Goal: Task Accomplishment & Management: Complete application form

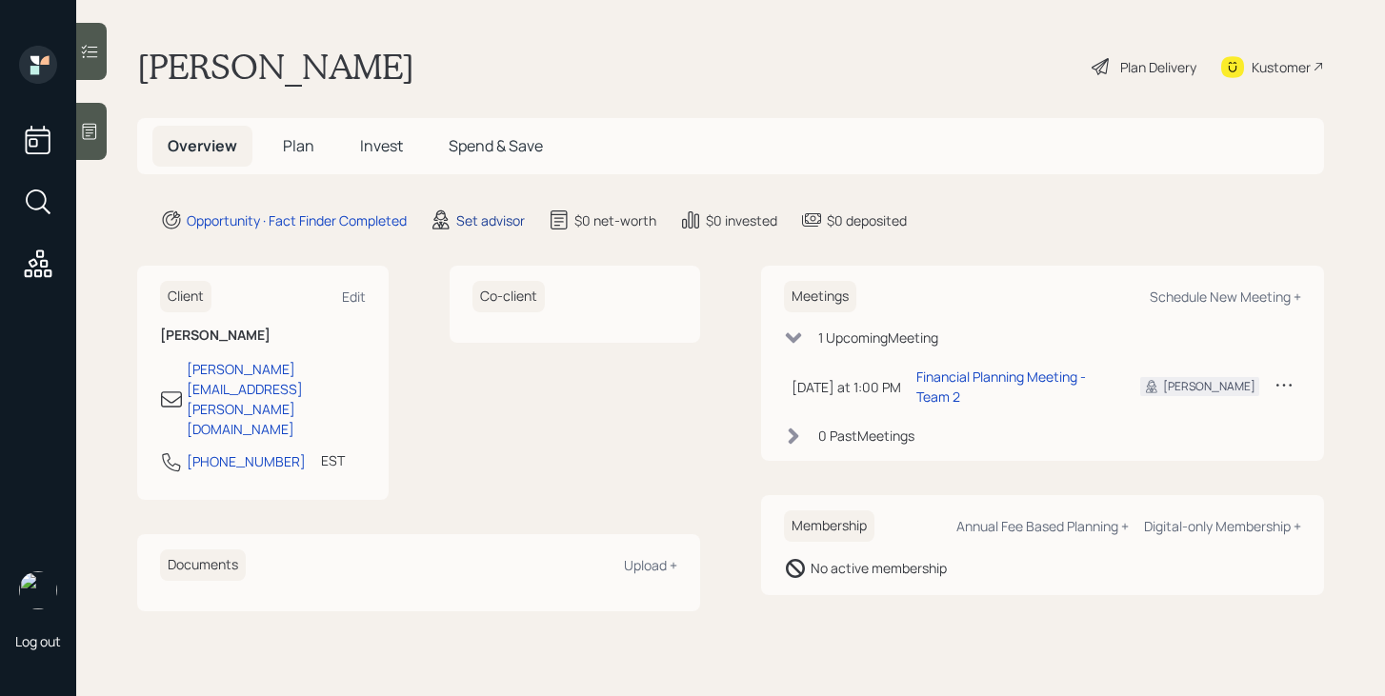
click at [506, 220] on div "Set advisor" at bounding box center [490, 220] width 69 height 20
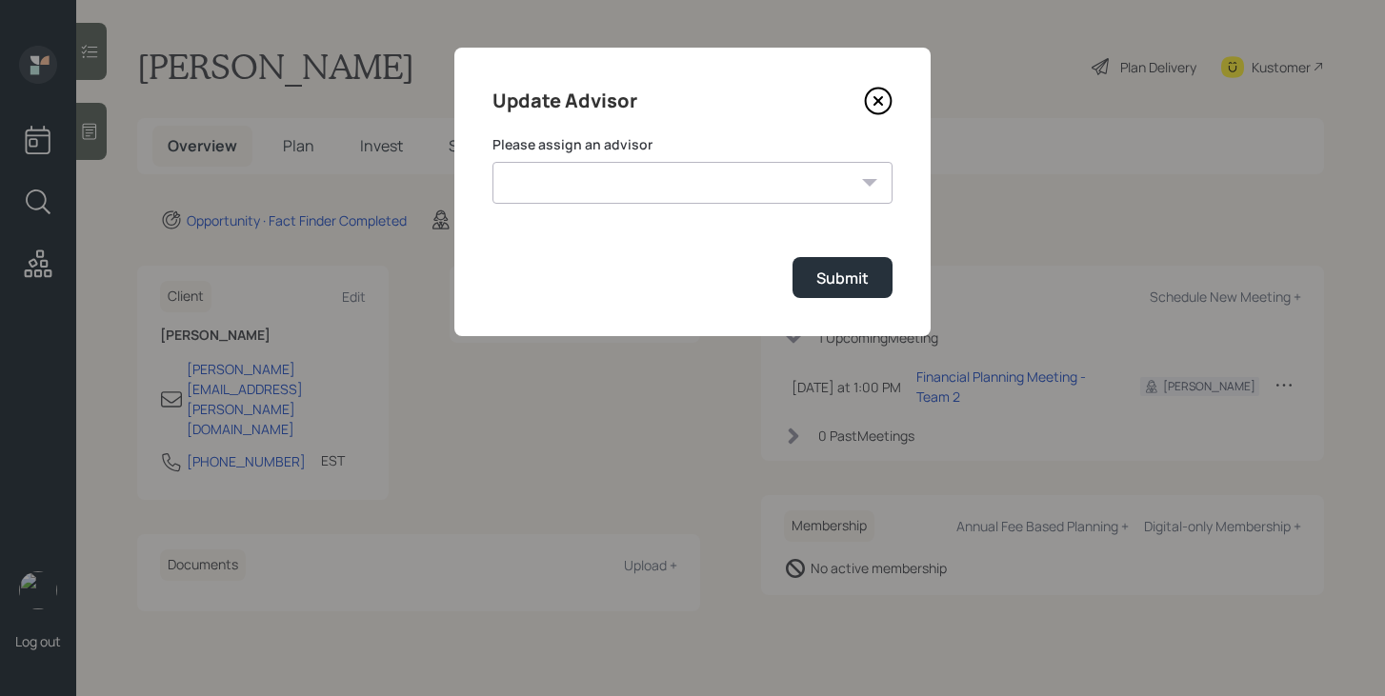
click at [608, 190] on select "Jonah Coleman Tyler End James DiStasi Treva Nostdahl Eric Schwartz Aleksandra S…" at bounding box center [692, 183] width 400 height 42
select select "bffa7908-1b2a-4c79-9bb6-f0ec9aed22d3"
click at [492, 162] on select "Jonah Coleman Tyler End James DiStasi Treva Nostdahl Eric Schwartz Aleksandra S…" at bounding box center [692, 183] width 400 height 42
click at [827, 285] on div "Submit" at bounding box center [842, 278] width 52 height 21
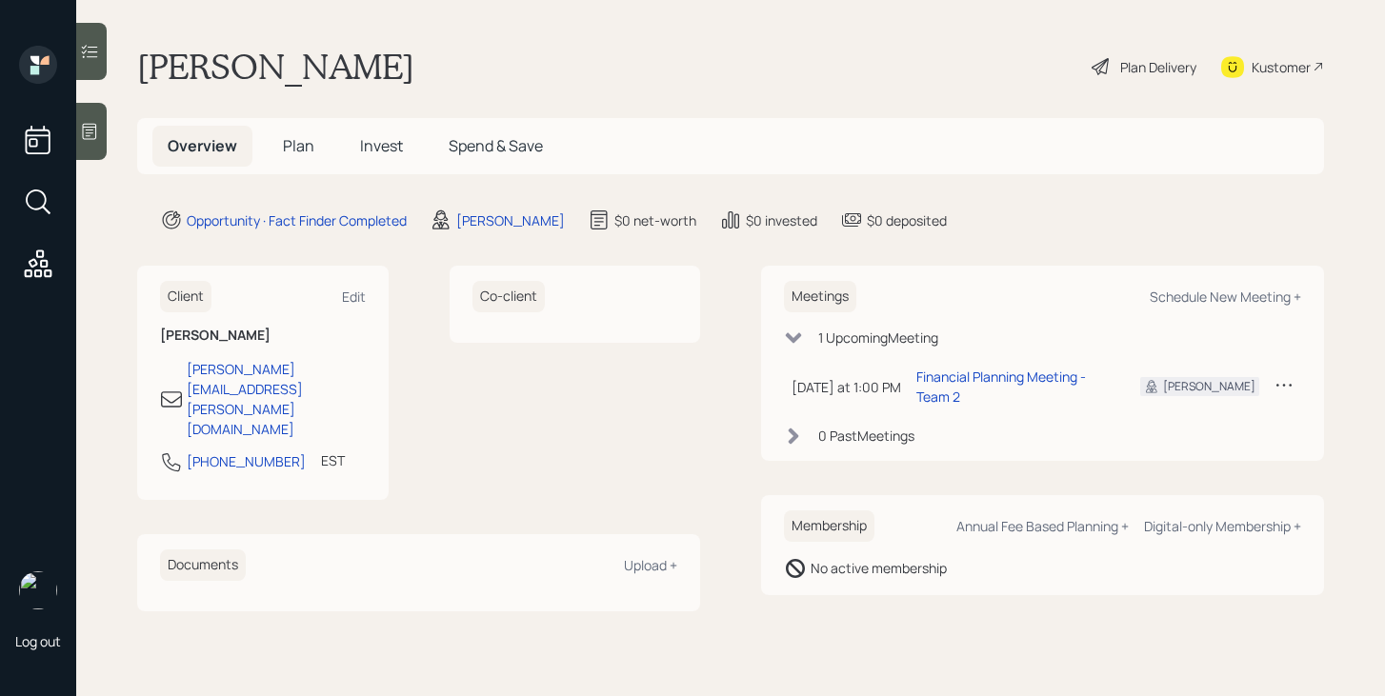
click at [299, 149] on span "Plan" at bounding box center [298, 145] width 31 height 21
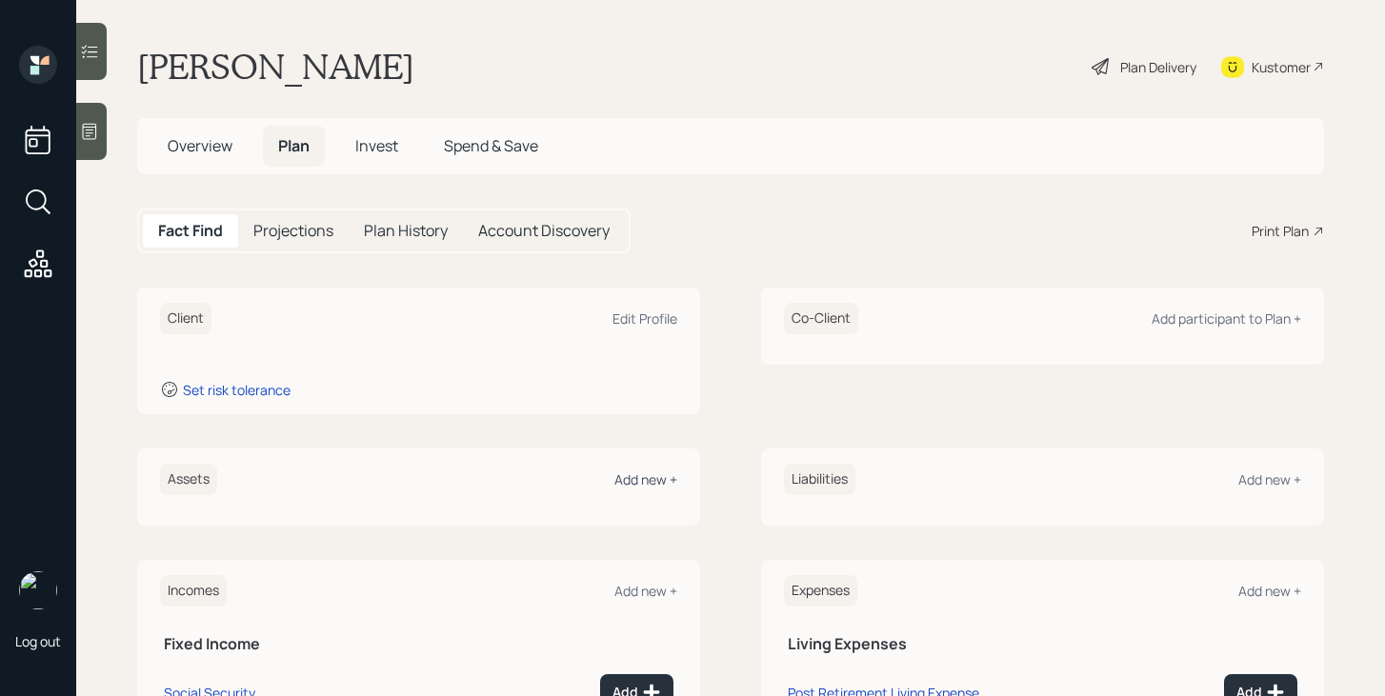
click at [648, 481] on div "Add new +" at bounding box center [645, 479] width 63 height 18
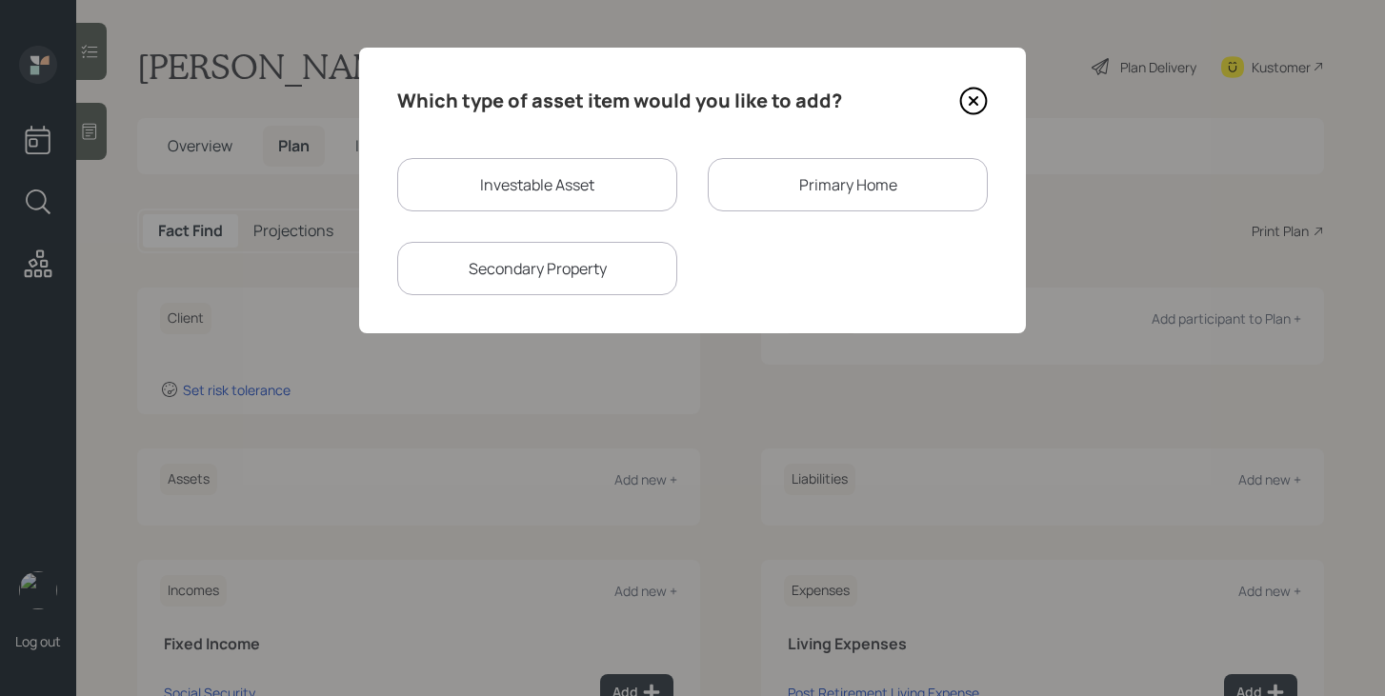
click at [510, 186] on div "Investable Asset" at bounding box center [537, 184] width 280 height 53
select select "taxable"
select select "balanced"
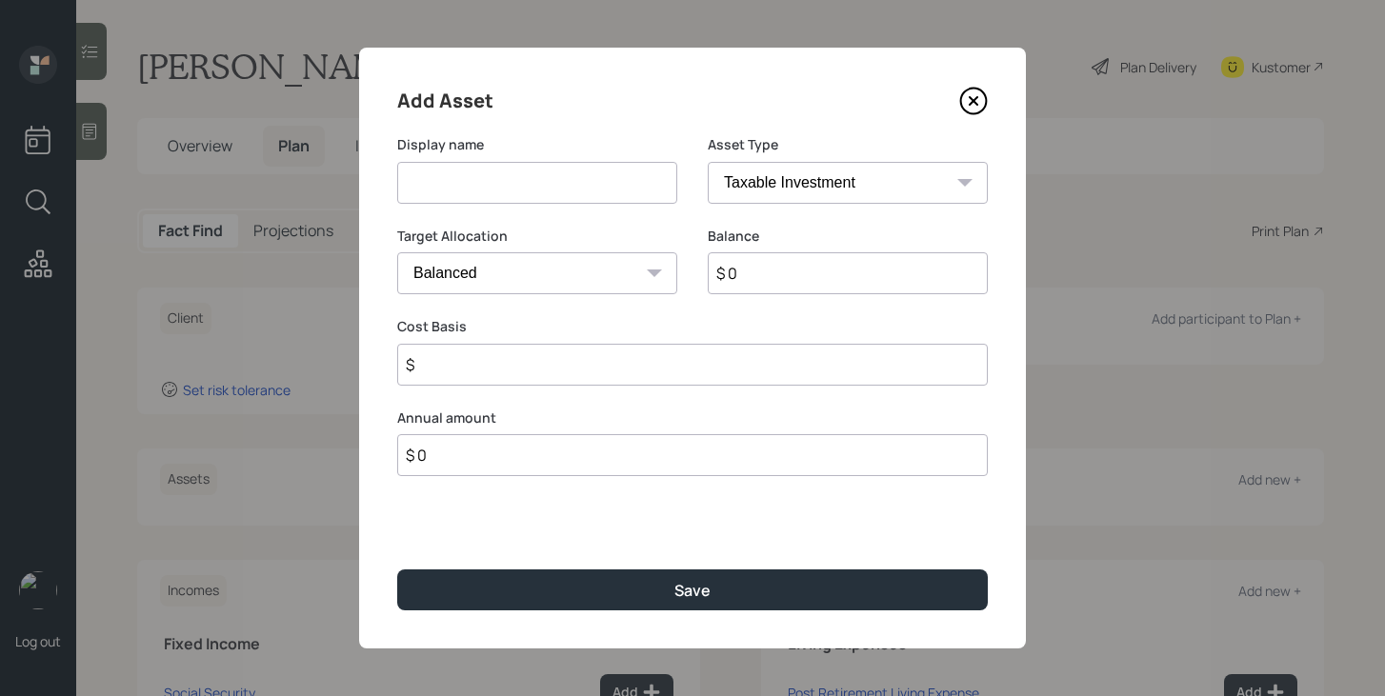
click at [510, 186] on input at bounding box center [537, 183] width 280 height 42
type input "Former 401k"
click at [787, 189] on select "SEP IRA IRA Roth IRA 401(k) Roth 401(k) 403(b) Roth 403(b) 457(b) Roth 457(b) H…" at bounding box center [848, 183] width 280 height 42
select select "company_sponsored"
click at [708, 162] on select "SEP IRA IRA Roth IRA 401(k) Roth 401(k) 403(b) Roth 403(b) 457(b) Roth 457(b) H…" at bounding box center [848, 183] width 280 height 42
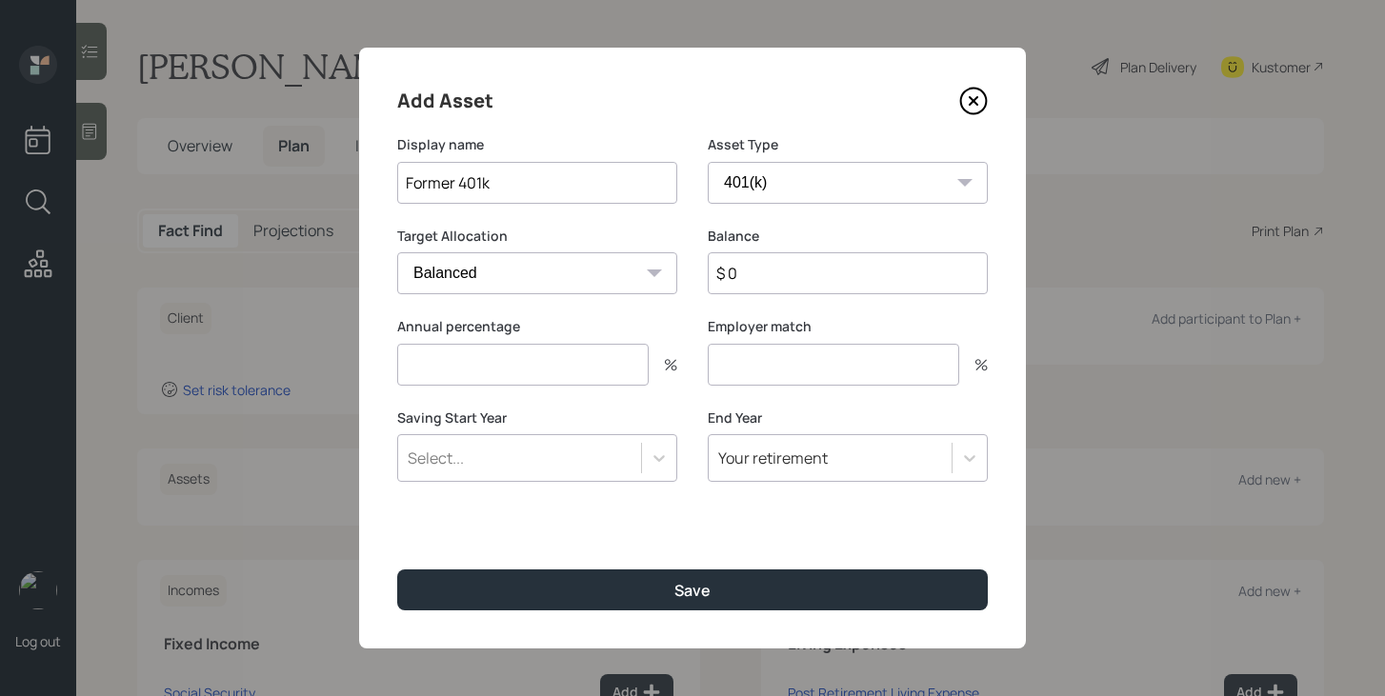
click at [759, 277] on input "$ 0" at bounding box center [848, 273] width 280 height 42
type input "$ 200,000"
click at [548, 364] on input "number" at bounding box center [522, 365] width 251 height 42
type input "0"
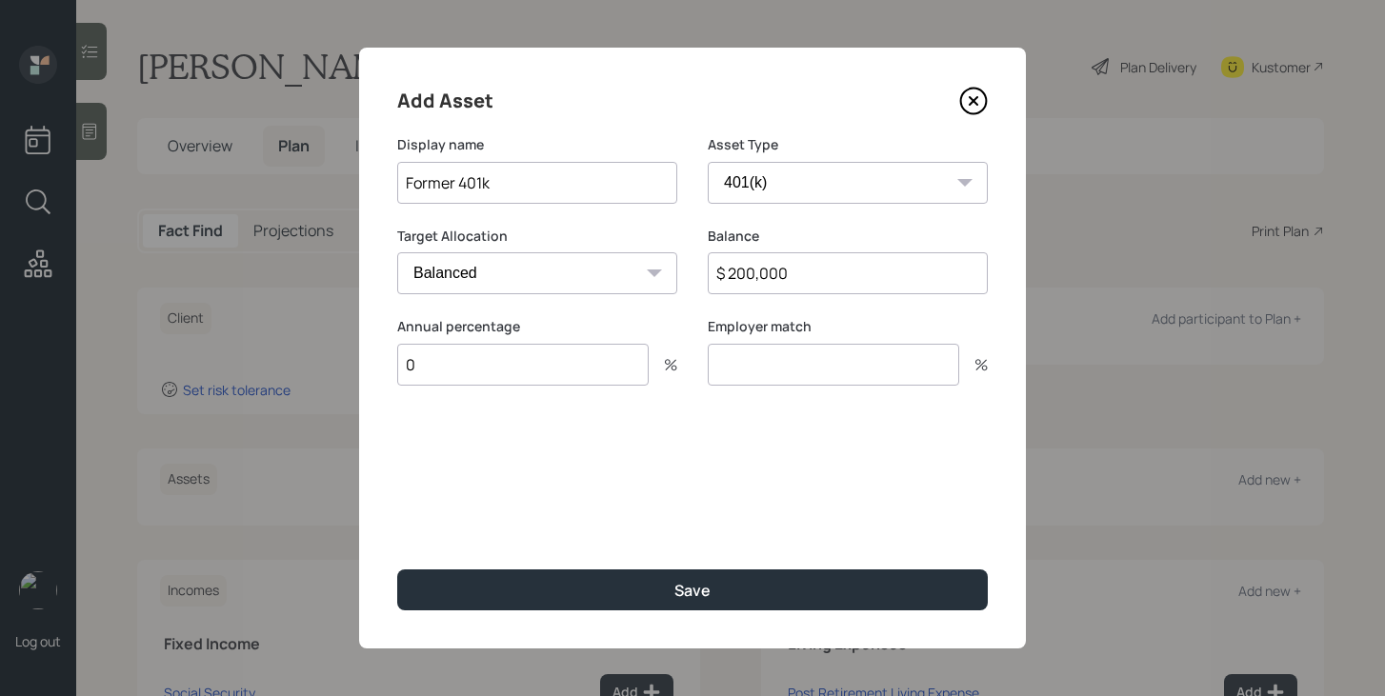
click at [772, 364] on input "number" at bounding box center [833, 365] width 251 height 42
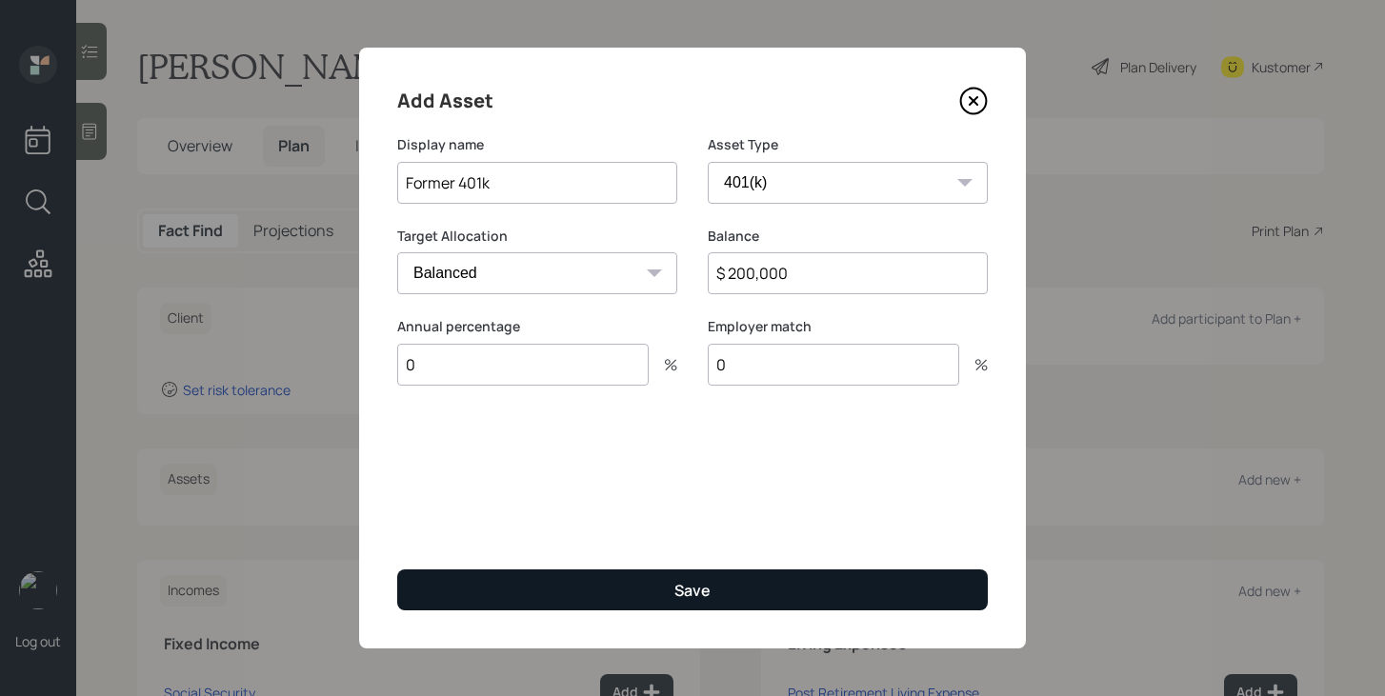
type input "0"
click at [701, 590] on div "Save" at bounding box center [692, 590] width 36 height 21
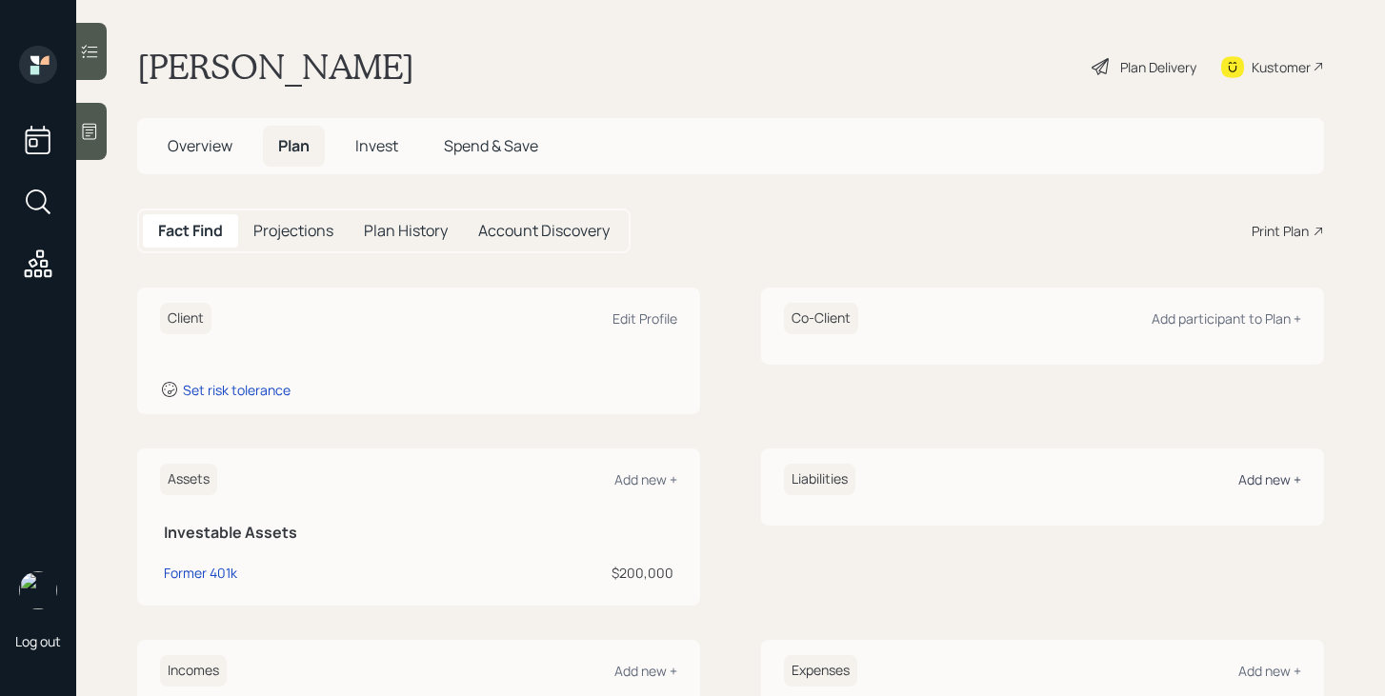
click at [1254, 487] on div "Add new +" at bounding box center [1269, 479] width 63 height 18
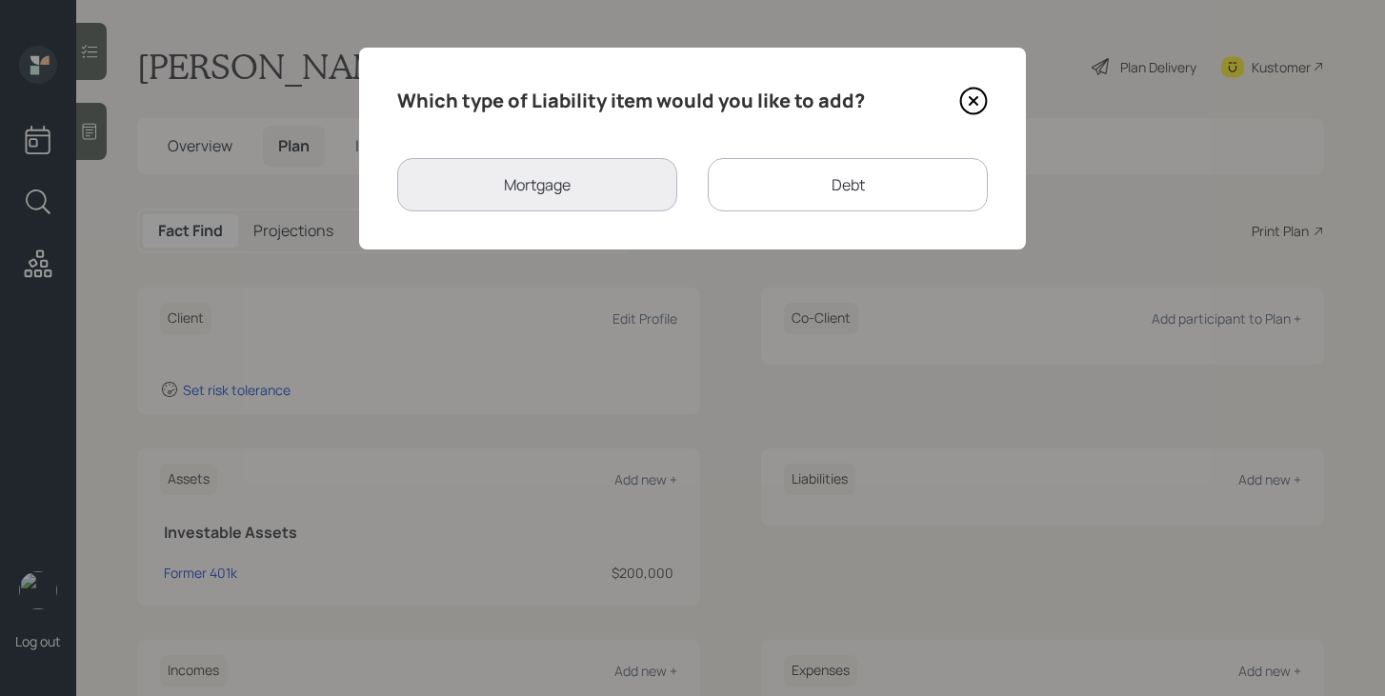
click at [747, 203] on div "Debt" at bounding box center [848, 184] width 280 height 53
select select "credit_card"
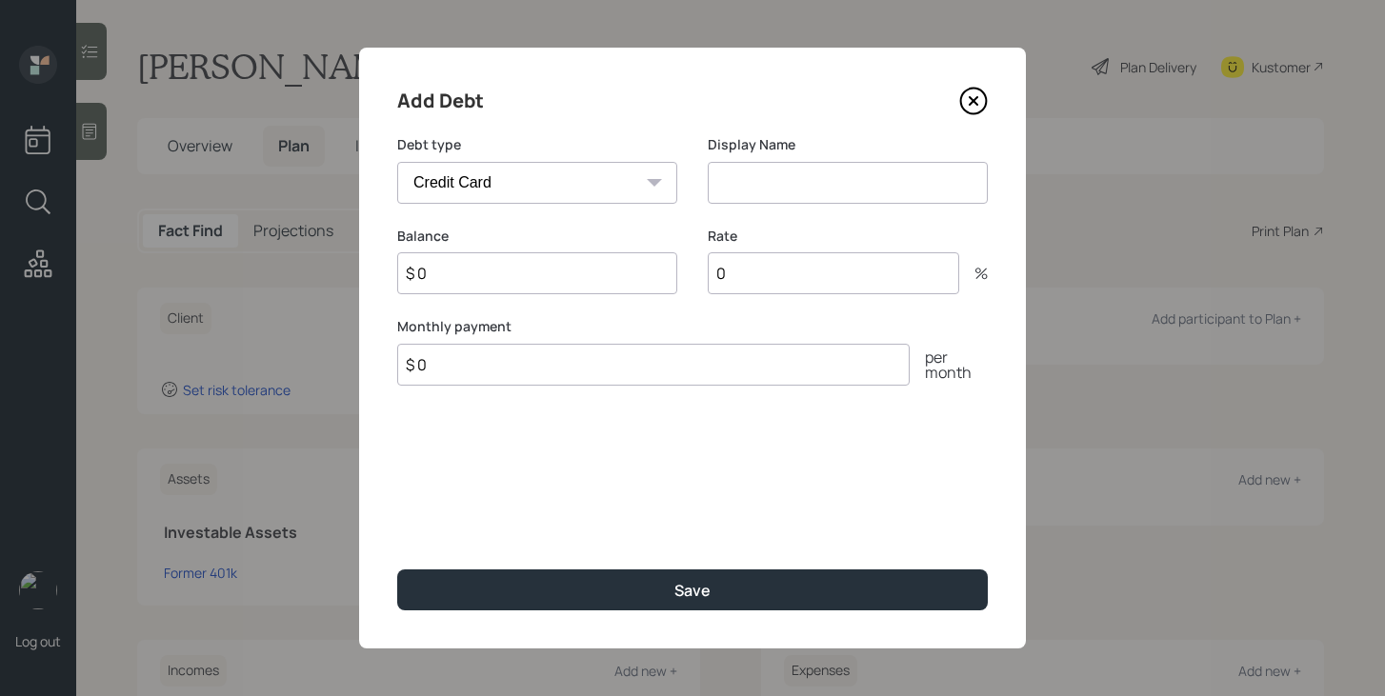
click at [619, 184] on select "Car Credit Card Medical Student Other" at bounding box center [537, 183] width 280 height 42
click at [397, 162] on select "Car Credit Card Medical Student Other" at bounding box center [537, 183] width 280 height 42
click at [775, 182] on input at bounding box center [848, 183] width 280 height 42
type input "Credit Card Debt"
click at [570, 289] on input "$ 0" at bounding box center [537, 273] width 280 height 42
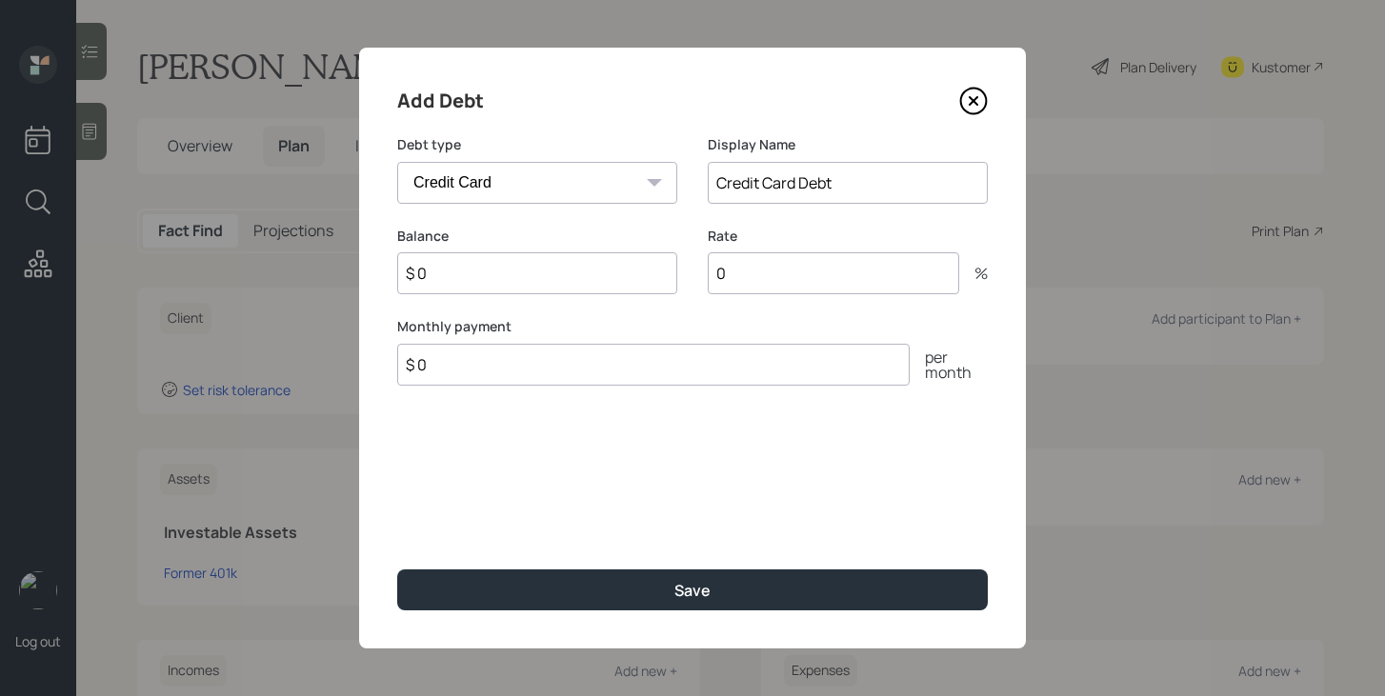
click at [570, 289] on input "$ 0" at bounding box center [537, 273] width 280 height 42
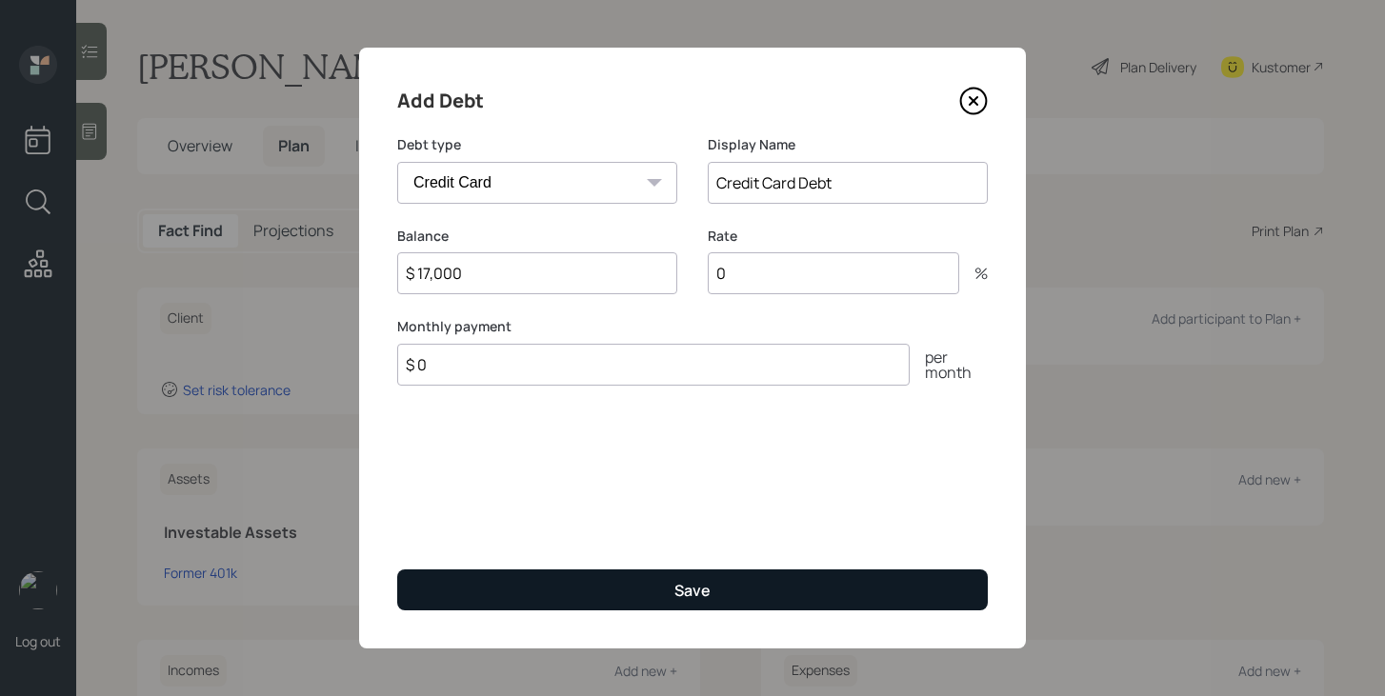
type input "$ 17,000"
click at [590, 577] on button "Save" at bounding box center [692, 589] width 590 height 41
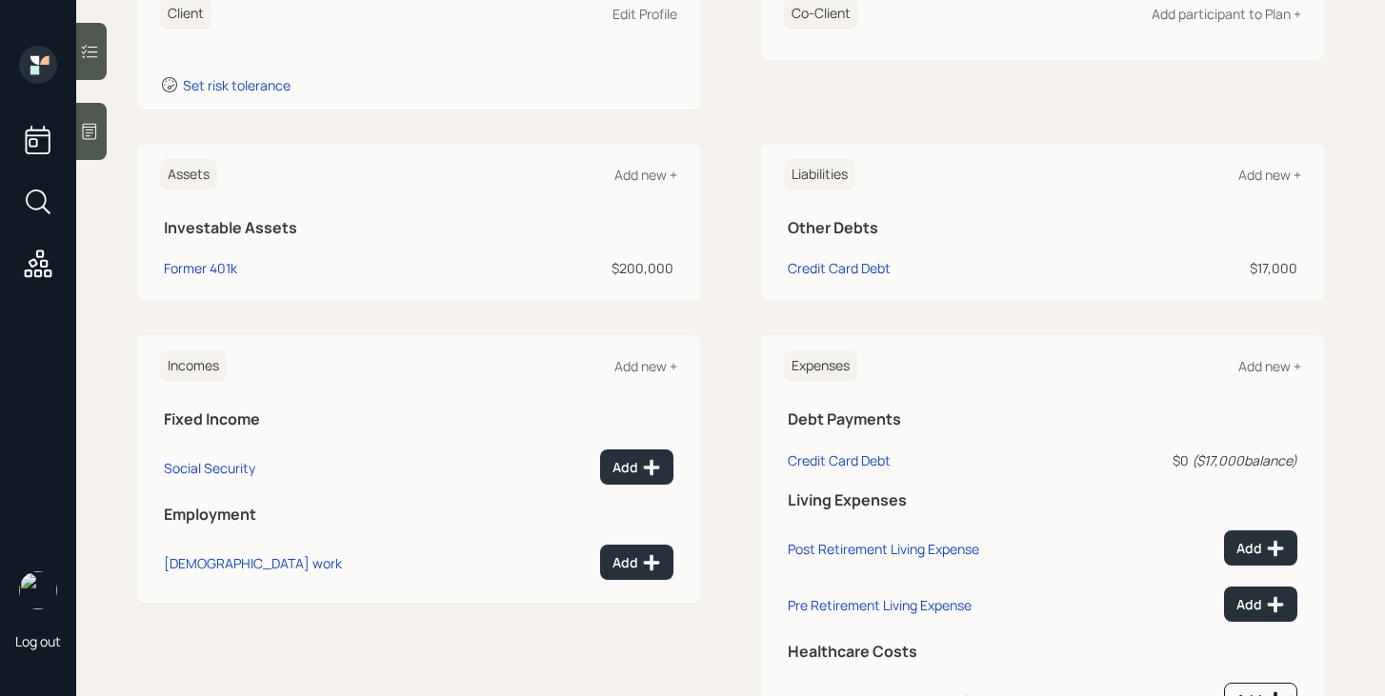
scroll to position [364, 0]
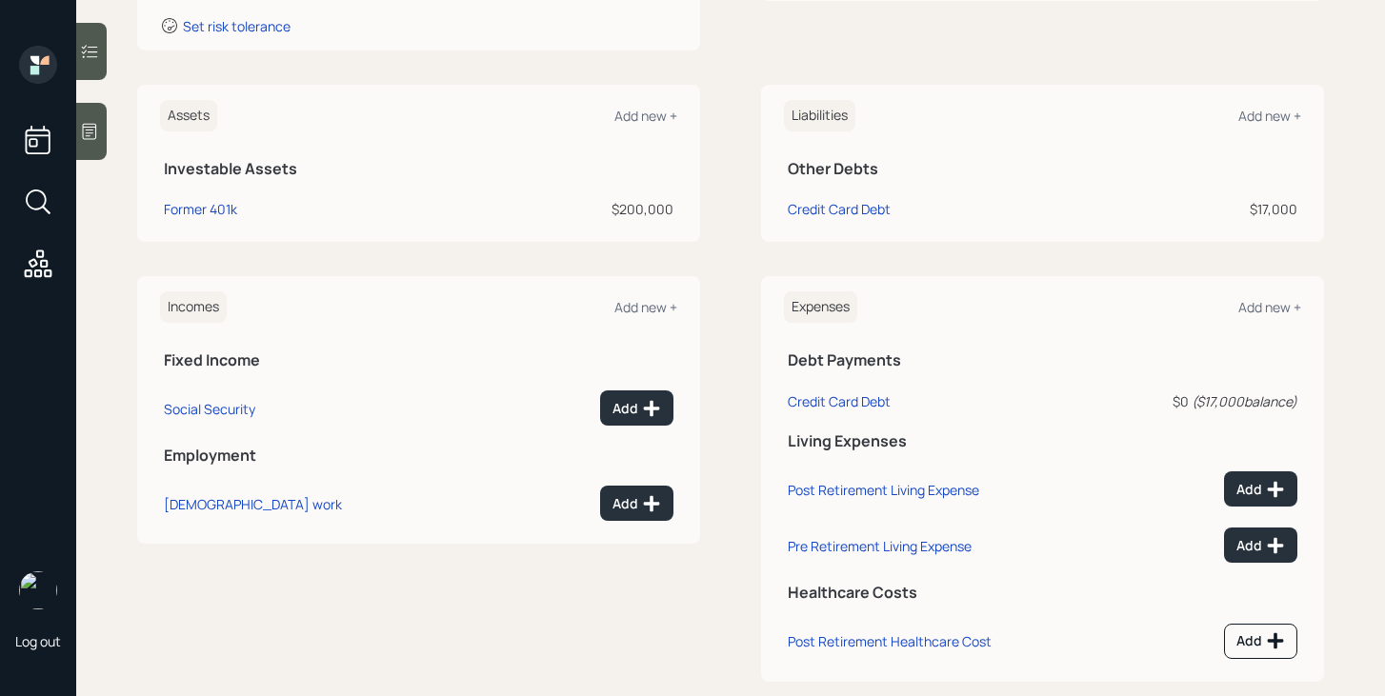
click at [1282, 294] on div "Expenses Add new +" at bounding box center [1042, 306] width 517 height 31
click at [1277, 310] on div "Add new +" at bounding box center [1269, 307] width 63 height 18
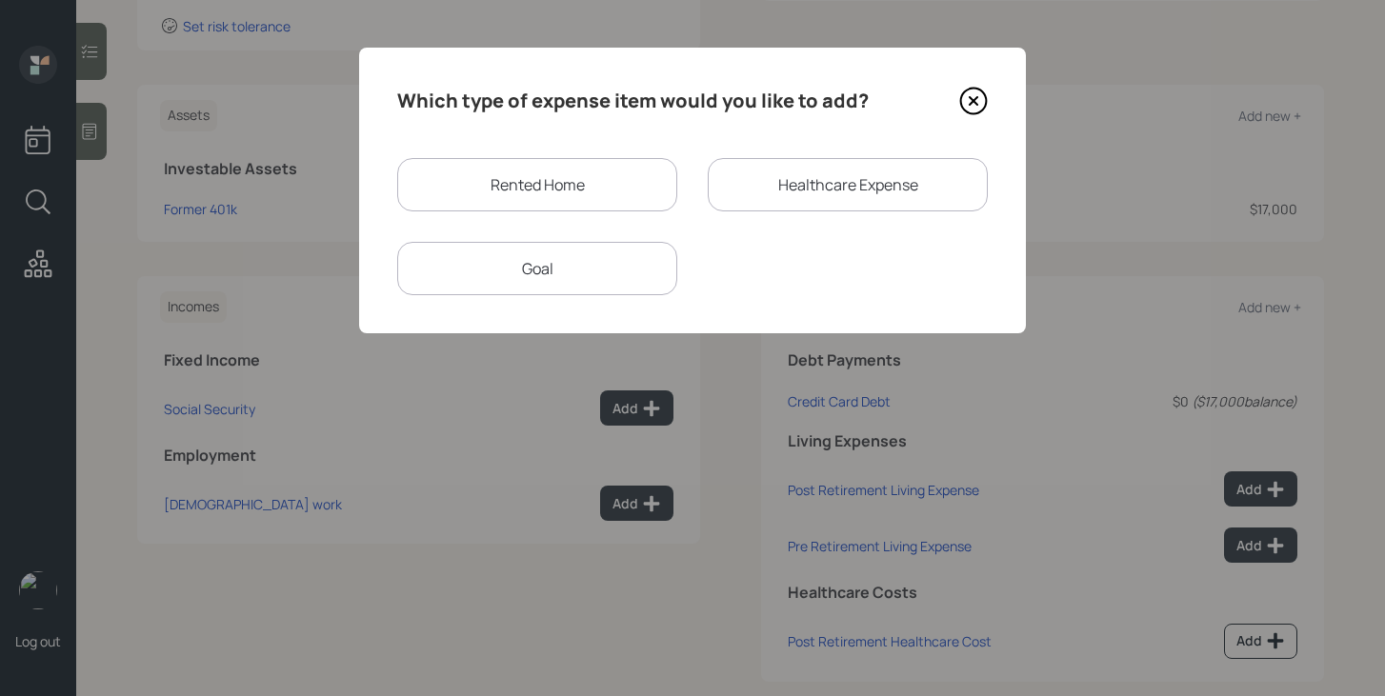
click at [624, 191] on div "Rented Home" at bounding box center [537, 184] width 280 height 53
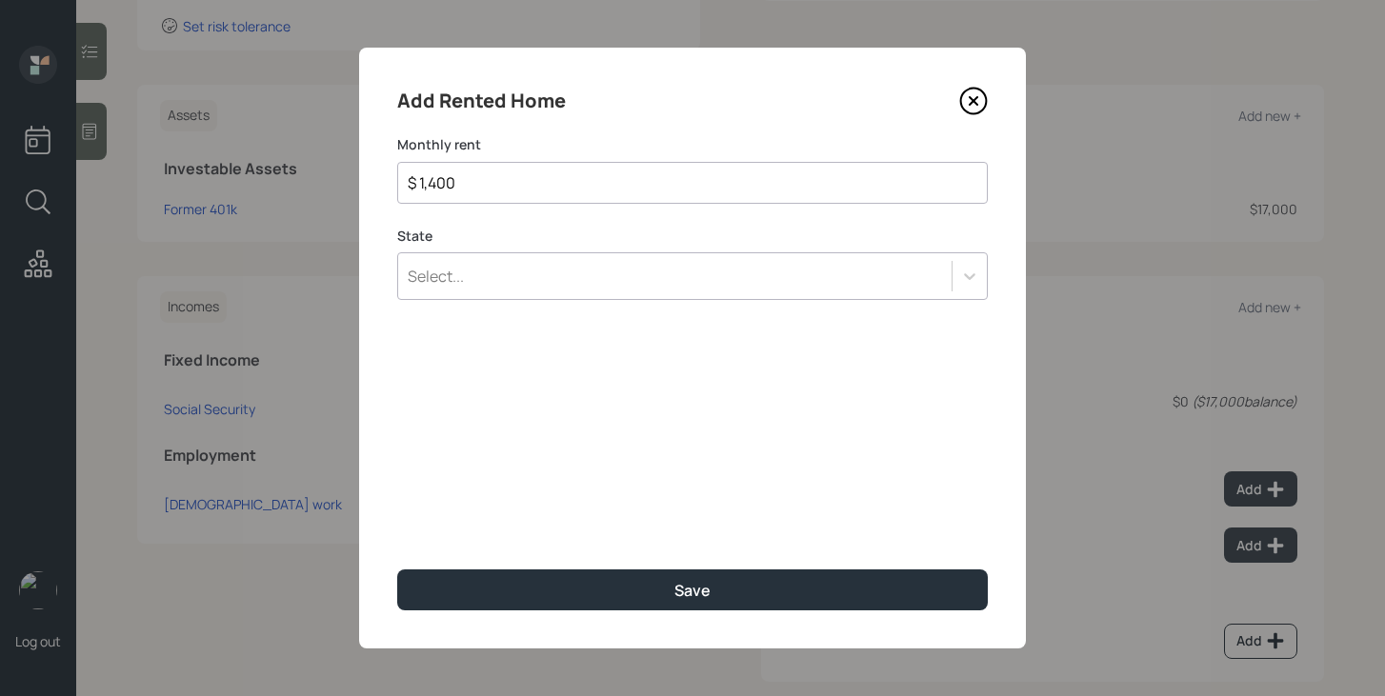
type input "$ 1,400"
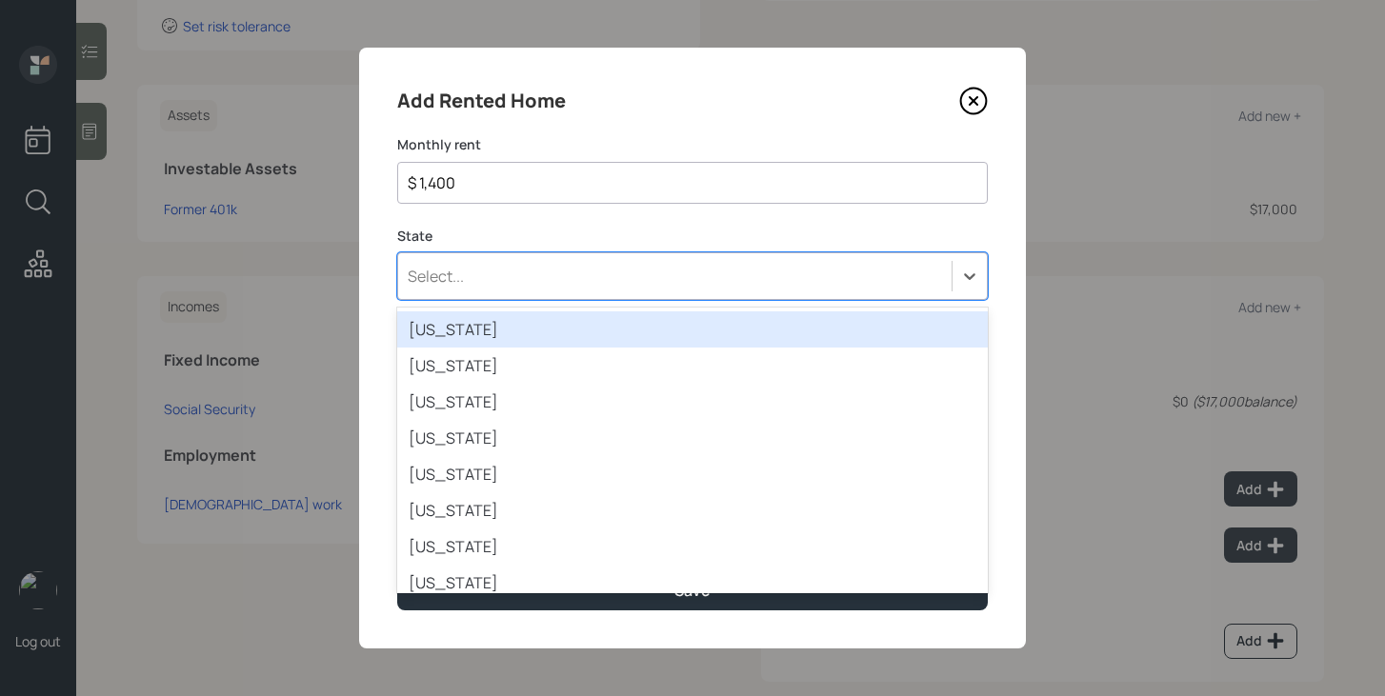
click at [614, 282] on div "Select..." at bounding box center [674, 276] width 553 height 32
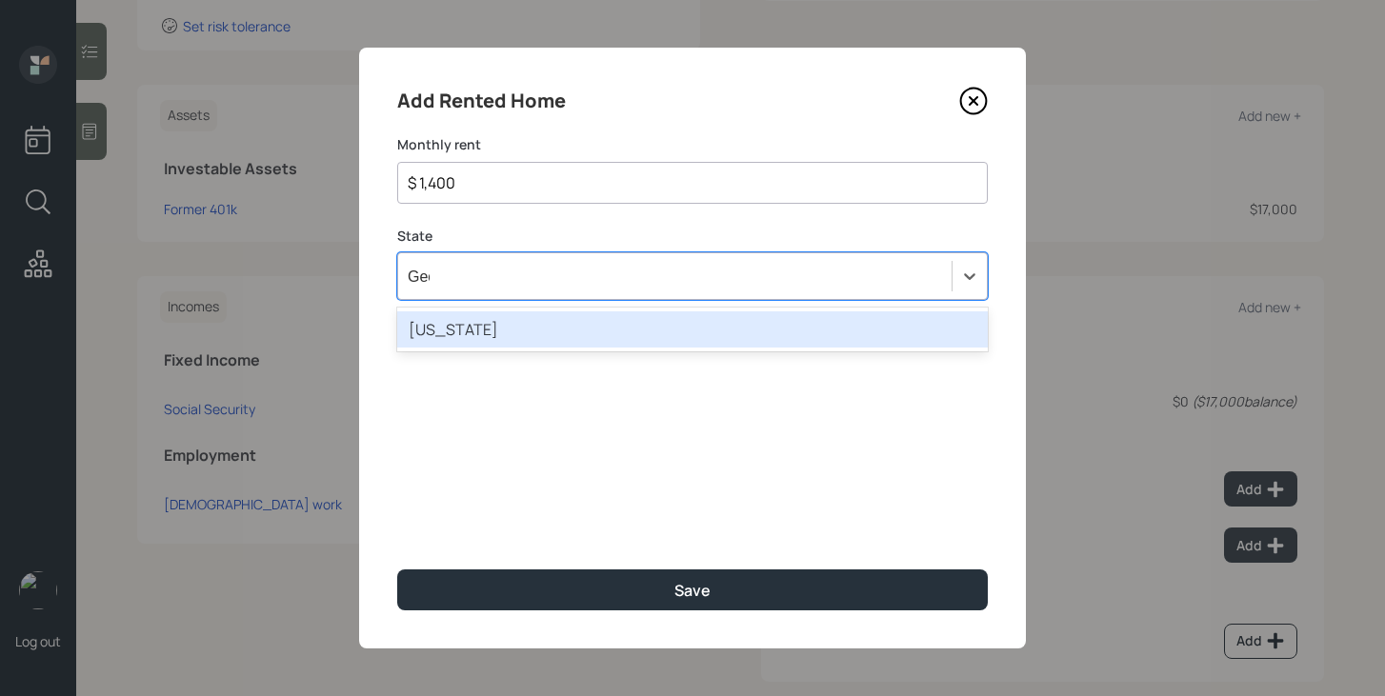
type input "Geor"
click at [612, 327] on div "Georgia" at bounding box center [692, 329] width 590 height 36
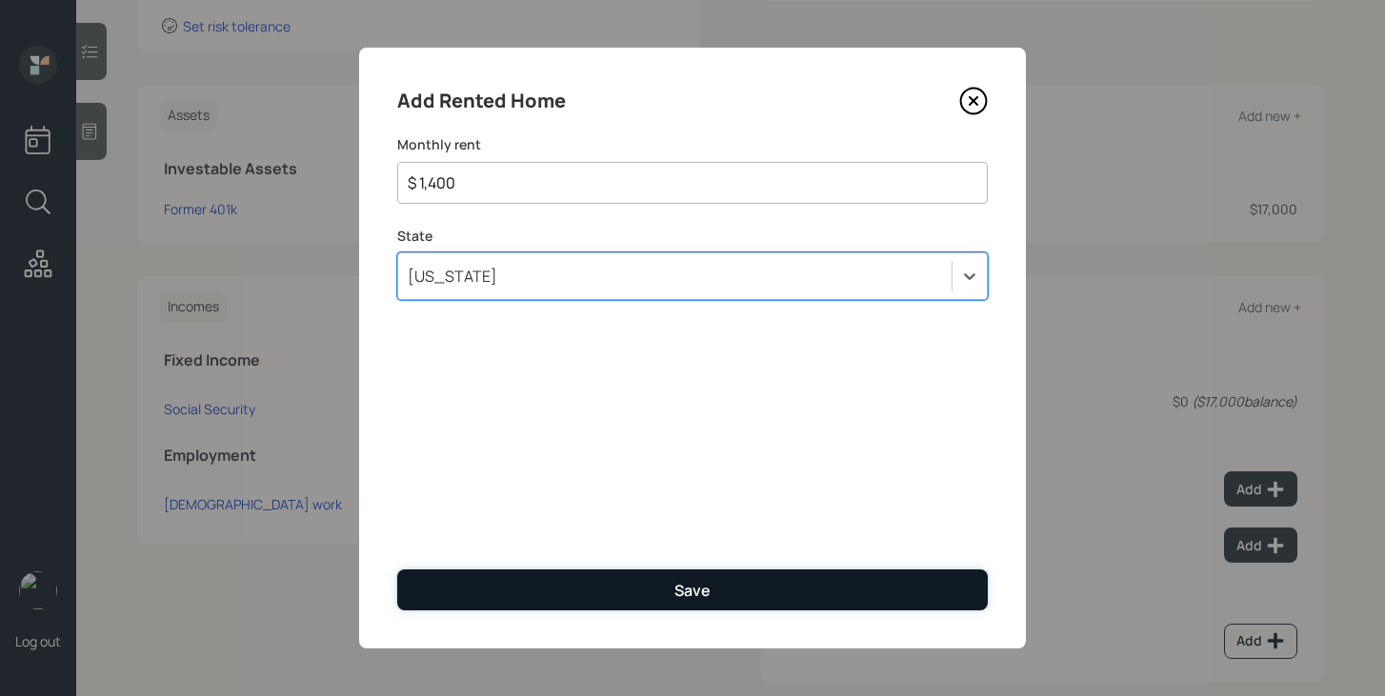
click at [608, 593] on button "Save" at bounding box center [692, 589] width 590 height 41
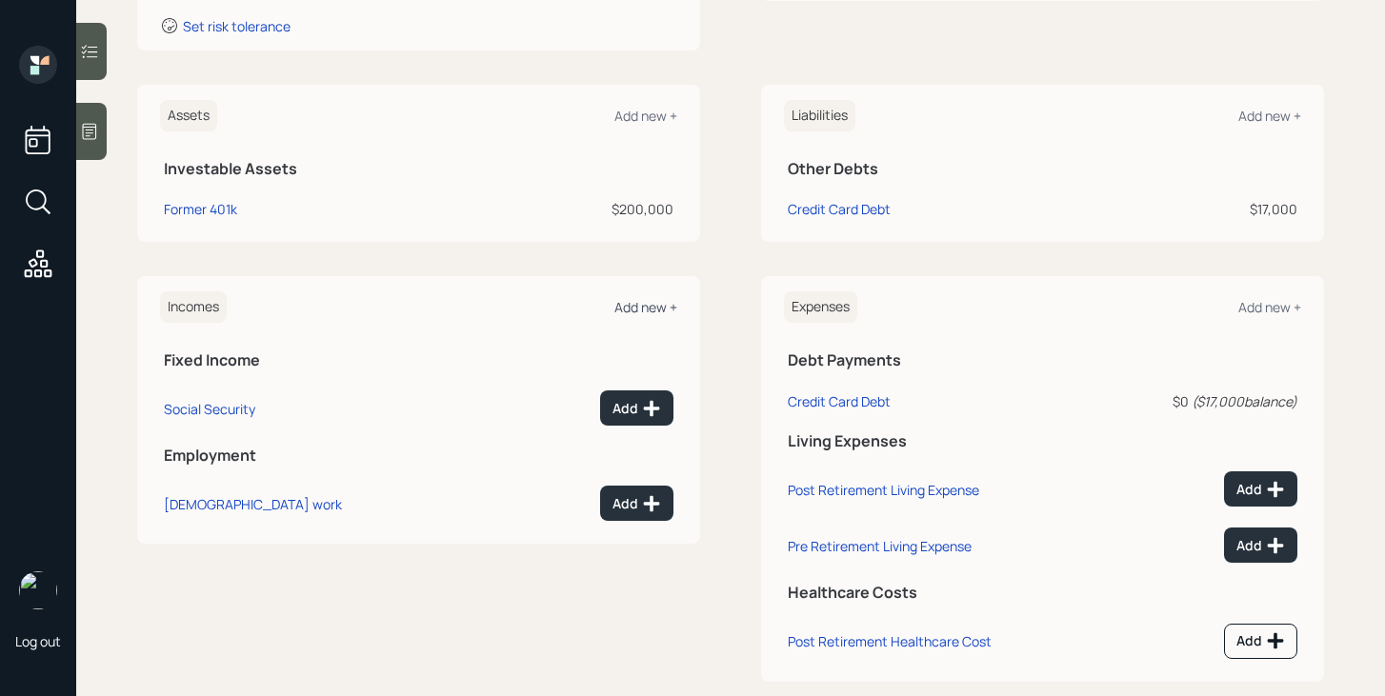
click at [650, 307] on div "Add new +" at bounding box center [645, 307] width 63 height 18
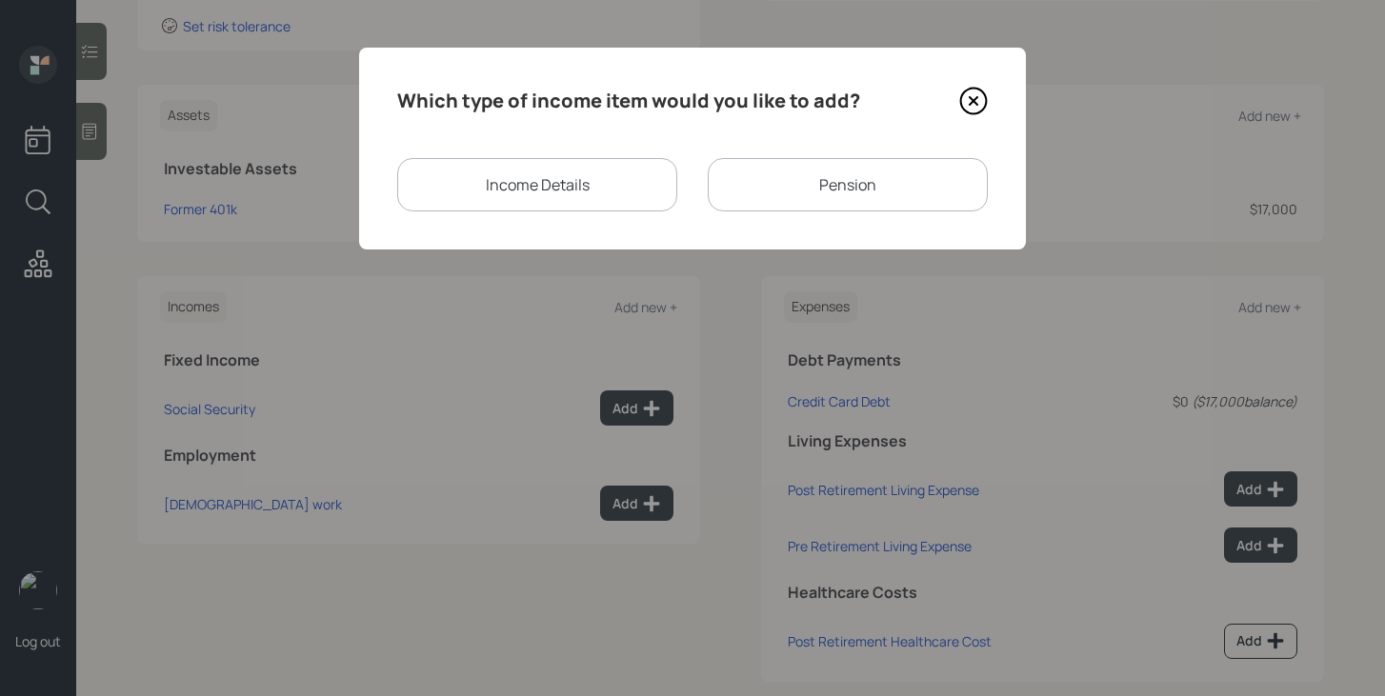
click at [645, 184] on div "Income Details" at bounding box center [537, 184] width 280 height 53
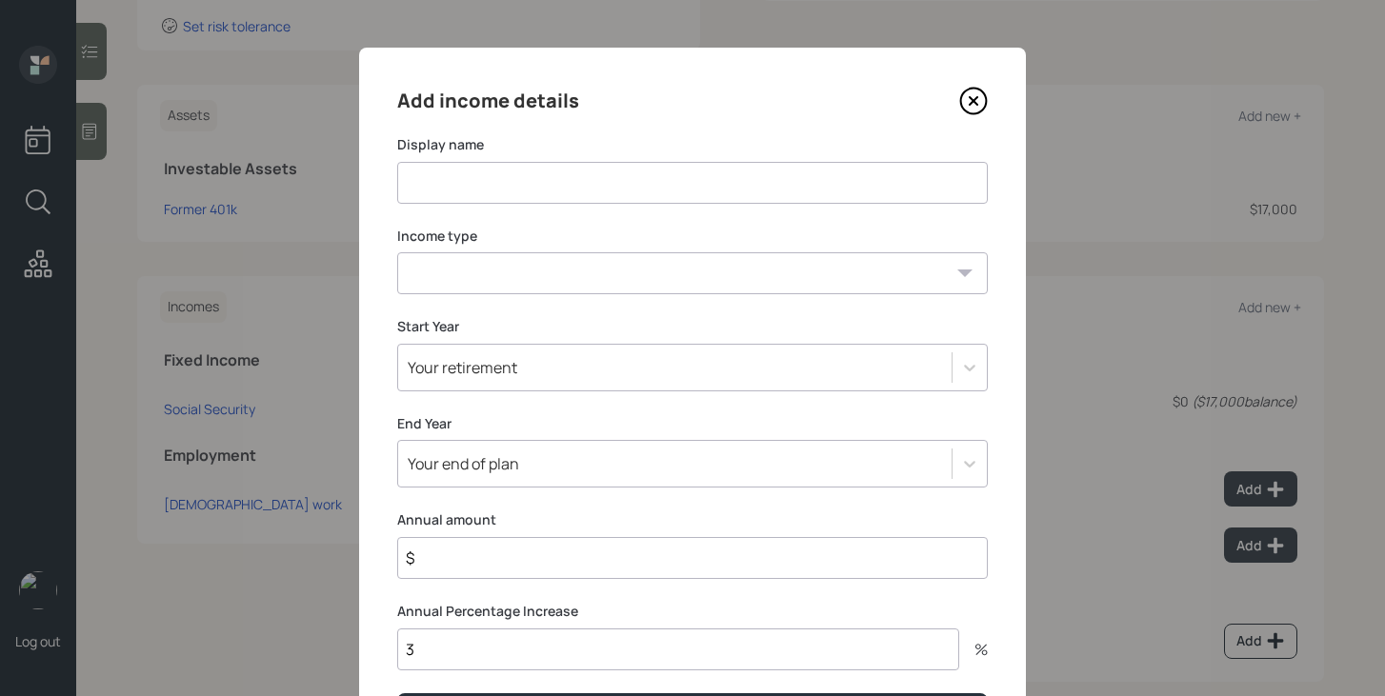
click at [645, 184] on input at bounding box center [692, 183] width 590 height 42
type input "Child Support"
click at [634, 268] on select "Full-time work Part-time work Self employment Other" at bounding box center [692, 273] width 590 height 42
select select "other"
click at [397, 252] on select "Full-time work Part-time work Self employment Other" at bounding box center [692, 273] width 590 height 42
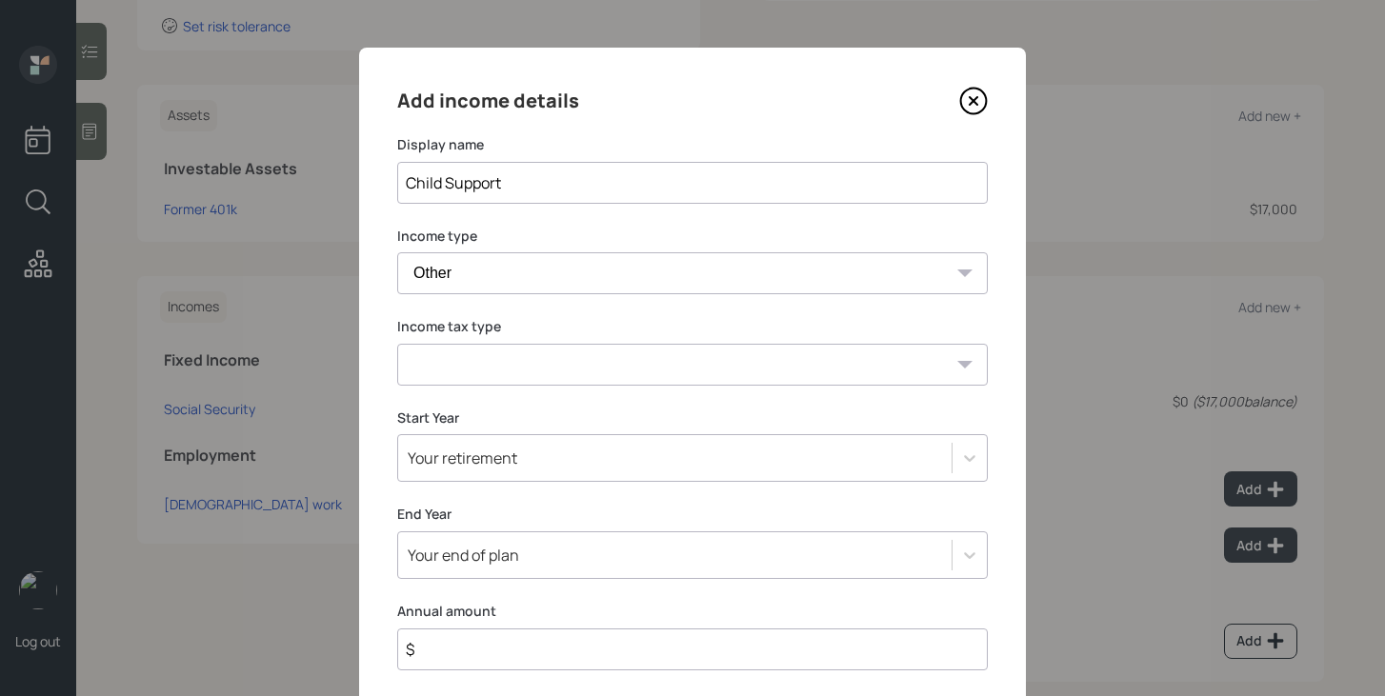
click at [574, 369] on select "Tax-free Earned Self Employment Alimony Royalties Pension / Annuity Interest Di…" at bounding box center [692, 365] width 590 height 42
select select "tax_free"
click at [397, 344] on select "Tax-free Earned Self Employment Alimony Royalties Pension / Annuity Interest Di…" at bounding box center [692, 365] width 590 height 42
click at [537, 462] on div "Your retirement" at bounding box center [692, 458] width 590 height 48
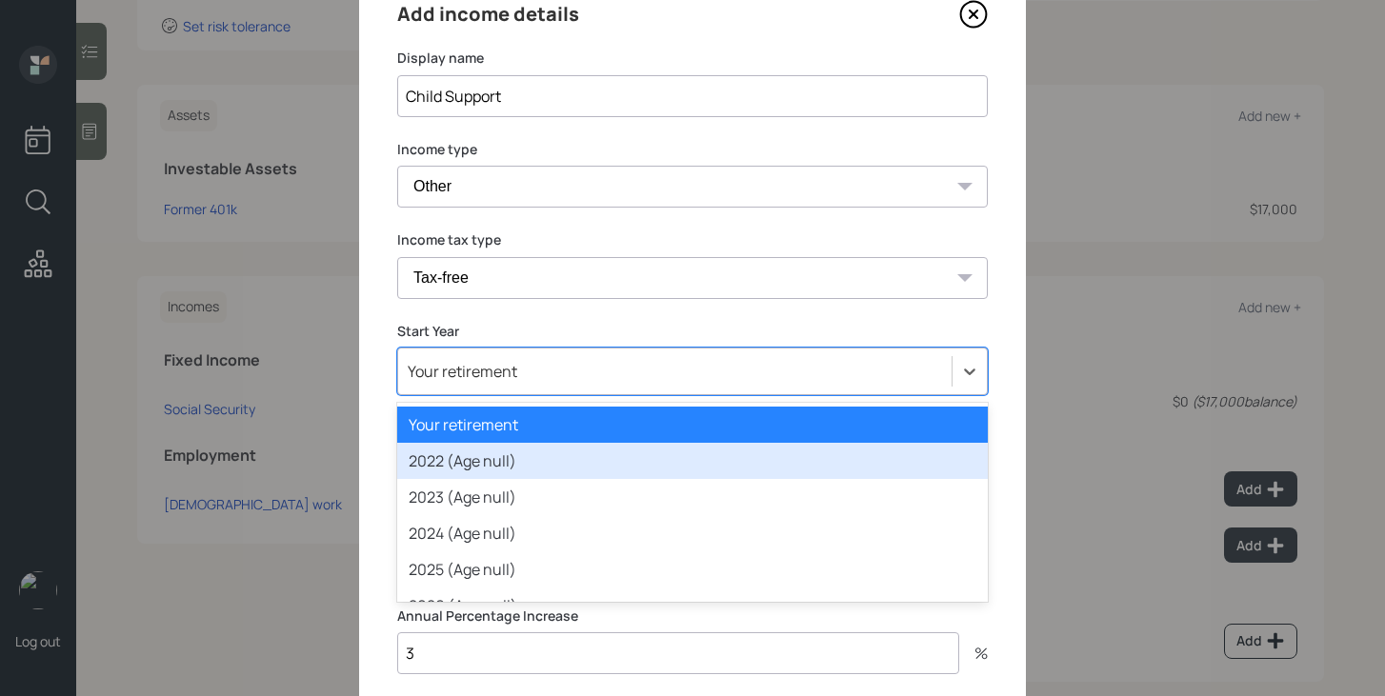
scroll to position [87, 0]
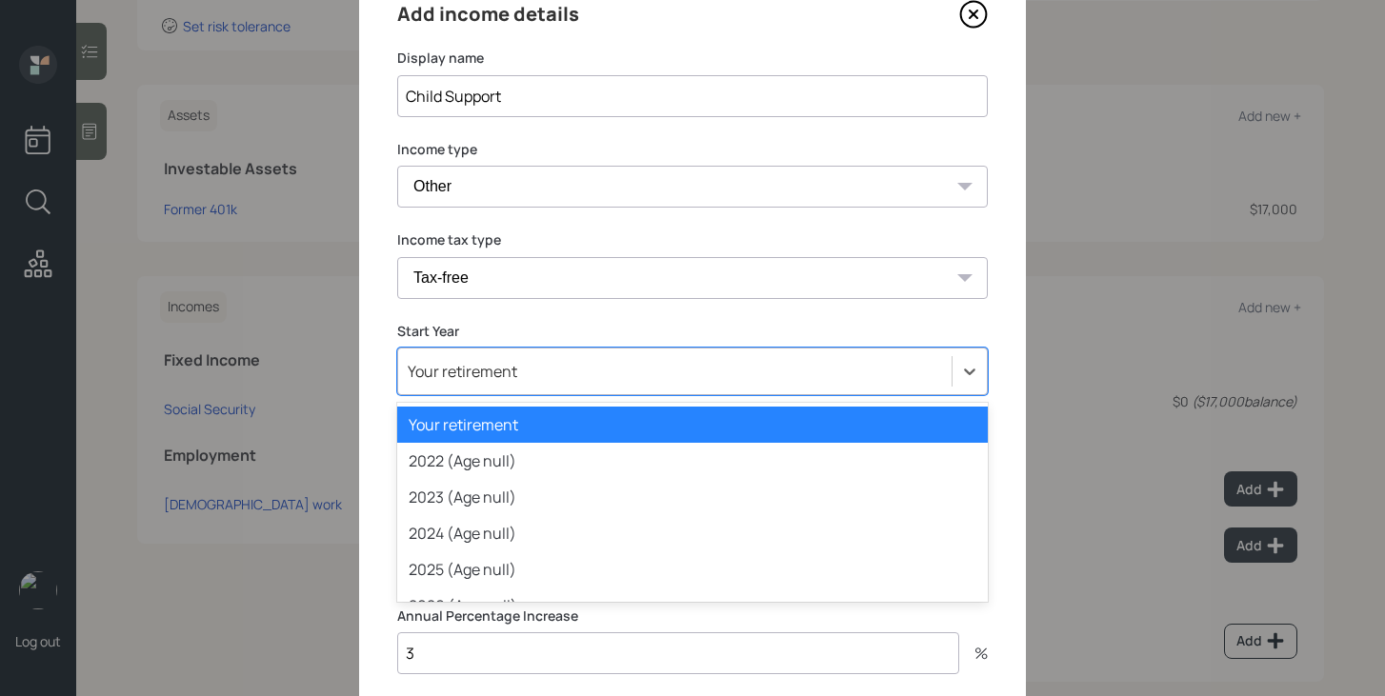
click at [544, 429] on div "Your retirement" at bounding box center [692, 425] width 590 height 36
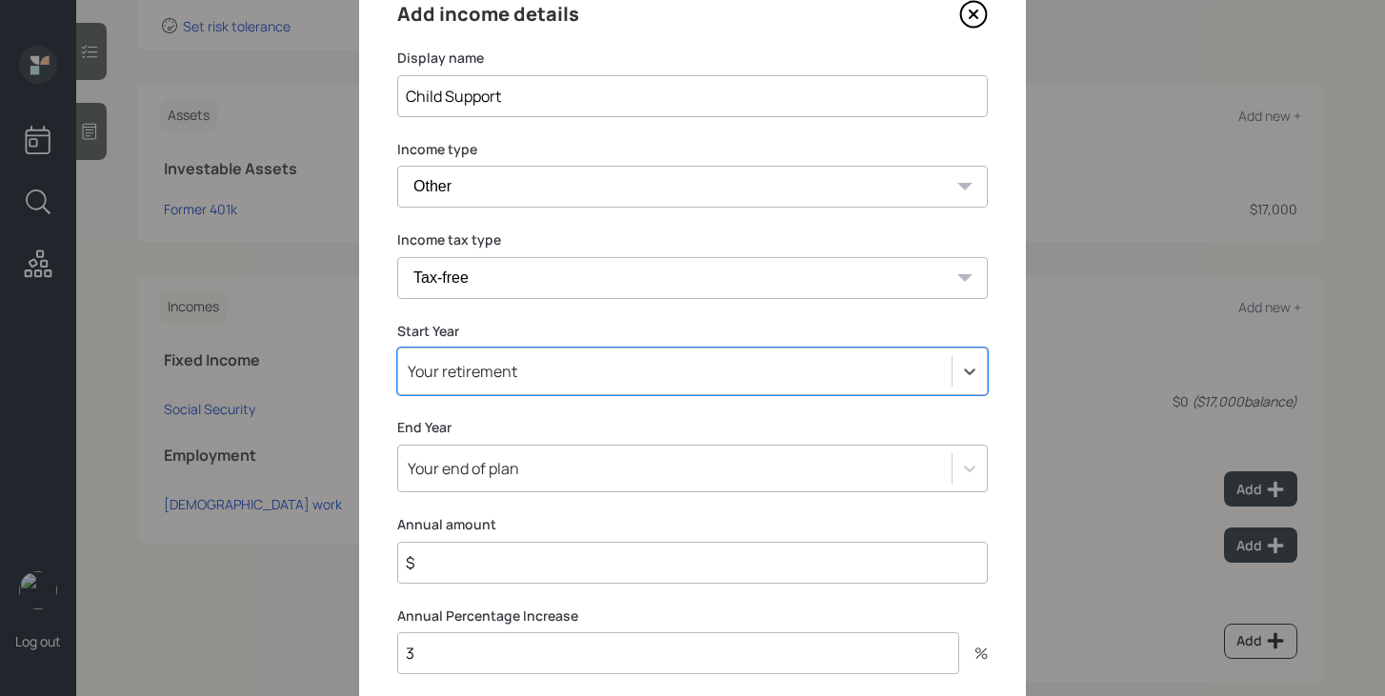
click at [450, 667] on input "3" at bounding box center [678, 653] width 562 height 42
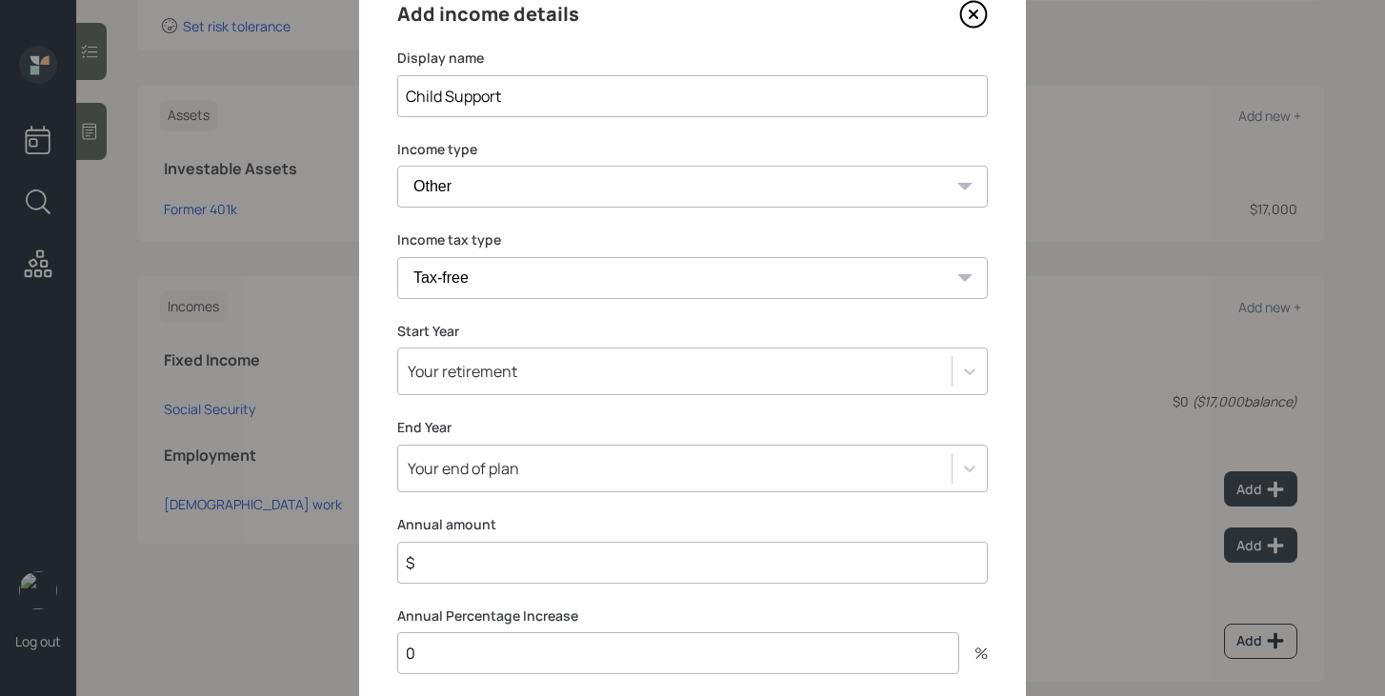
type input "0"
click at [482, 573] on input "$" at bounding box center [692, 563] width 590 height 42
type input "$ 18,000"
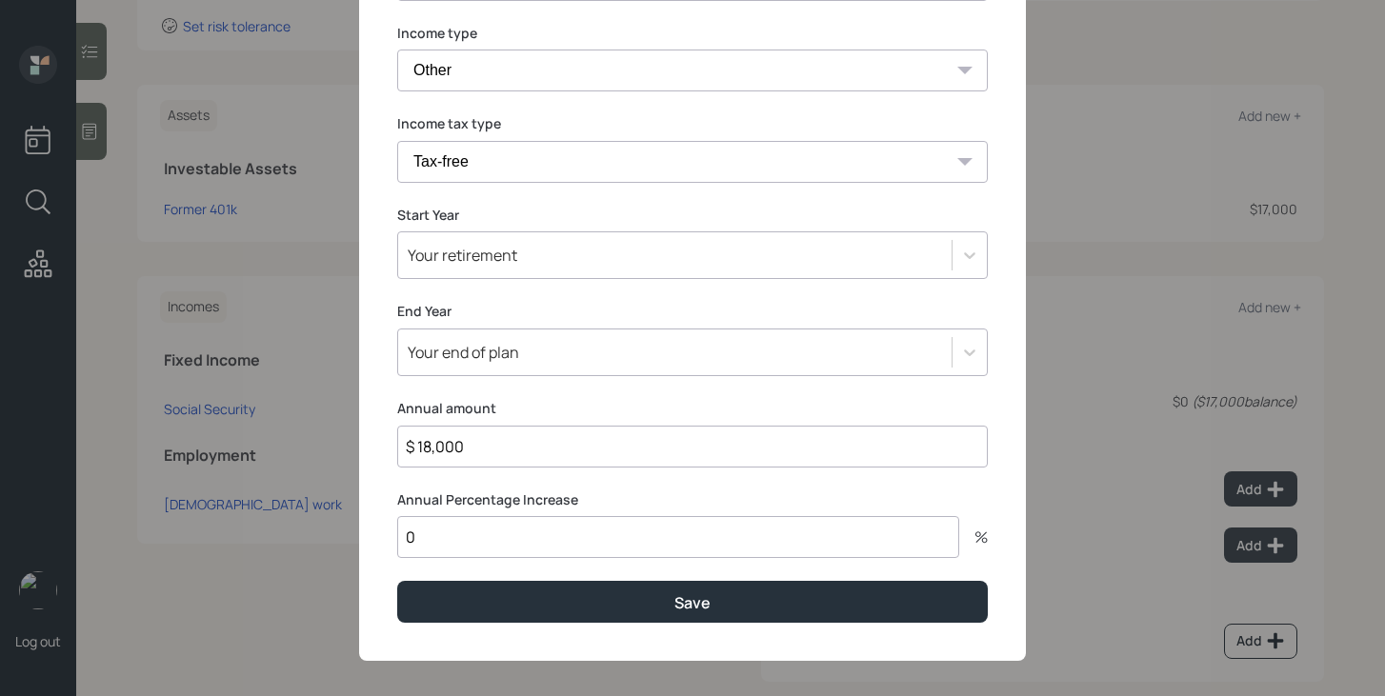
scroll to position [215, 0]
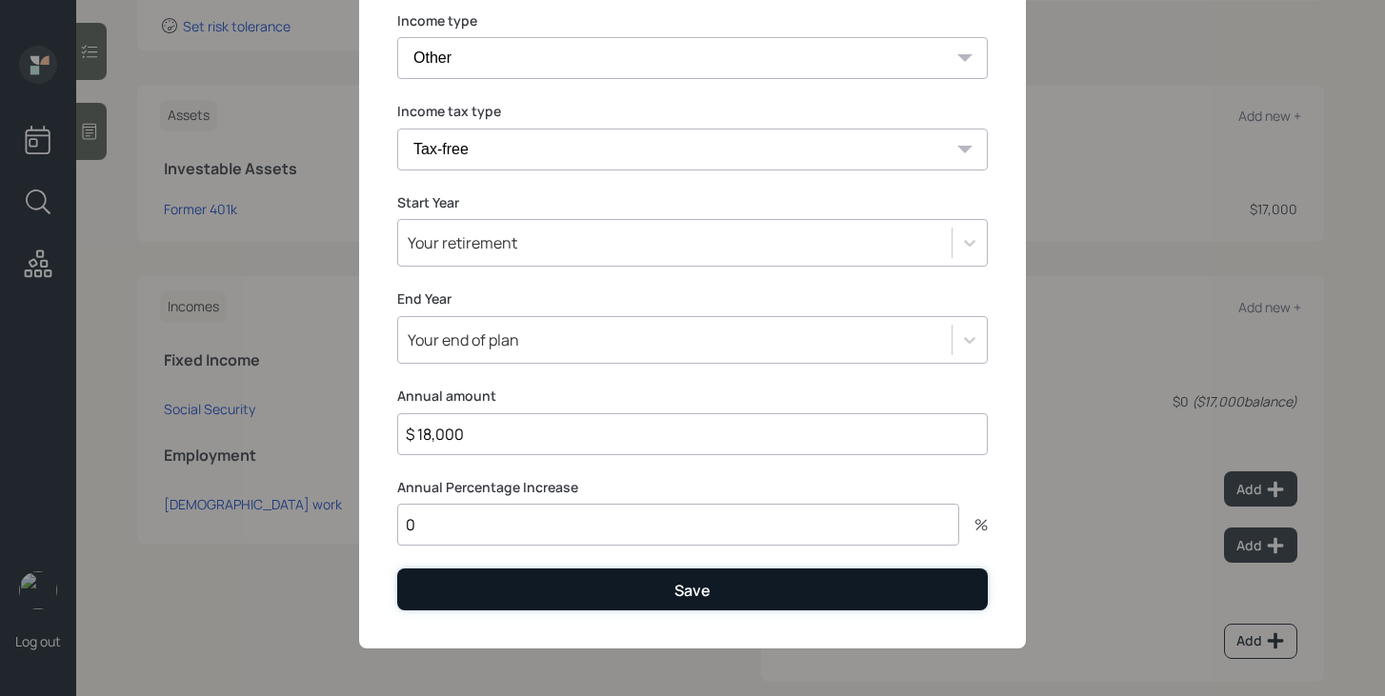
click at [534, 597] on button "Save" at bounding box center [692, 588] width 590 height 41
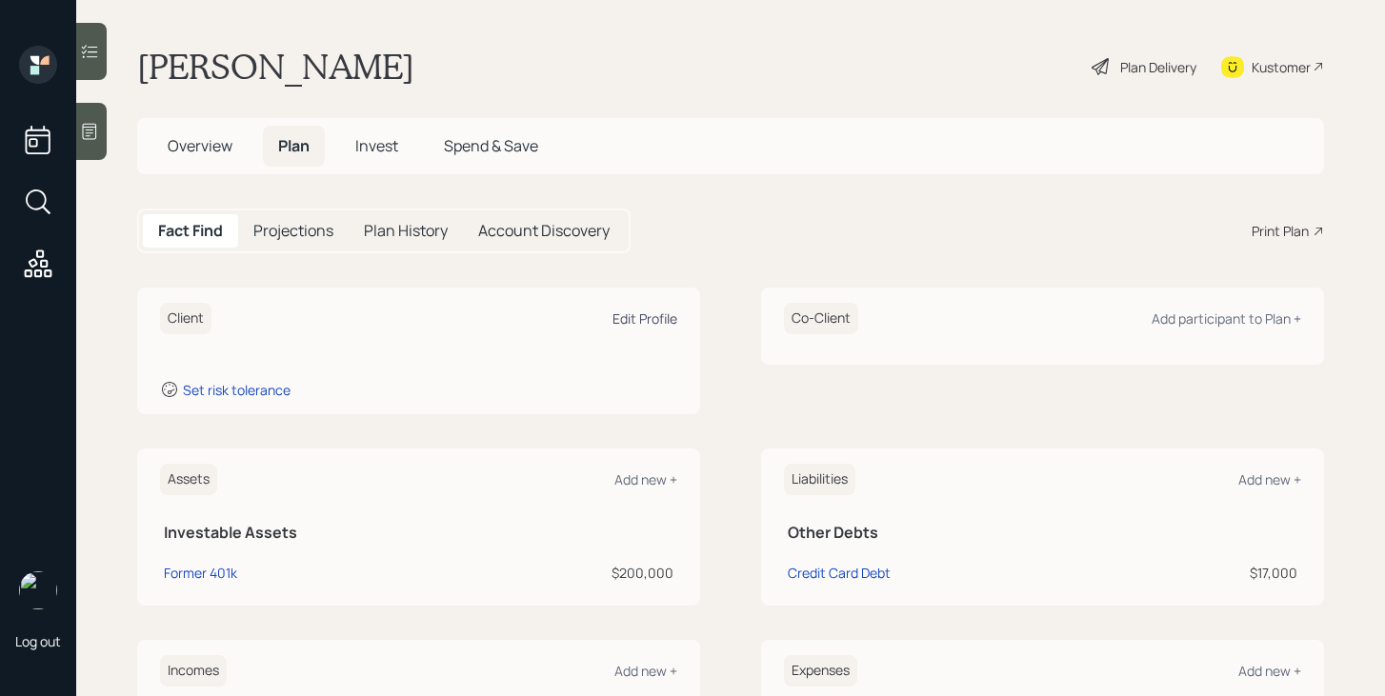
click at [626, 323] on div "Edit Profile" at bounding box center [644, 318] width 65 height 18
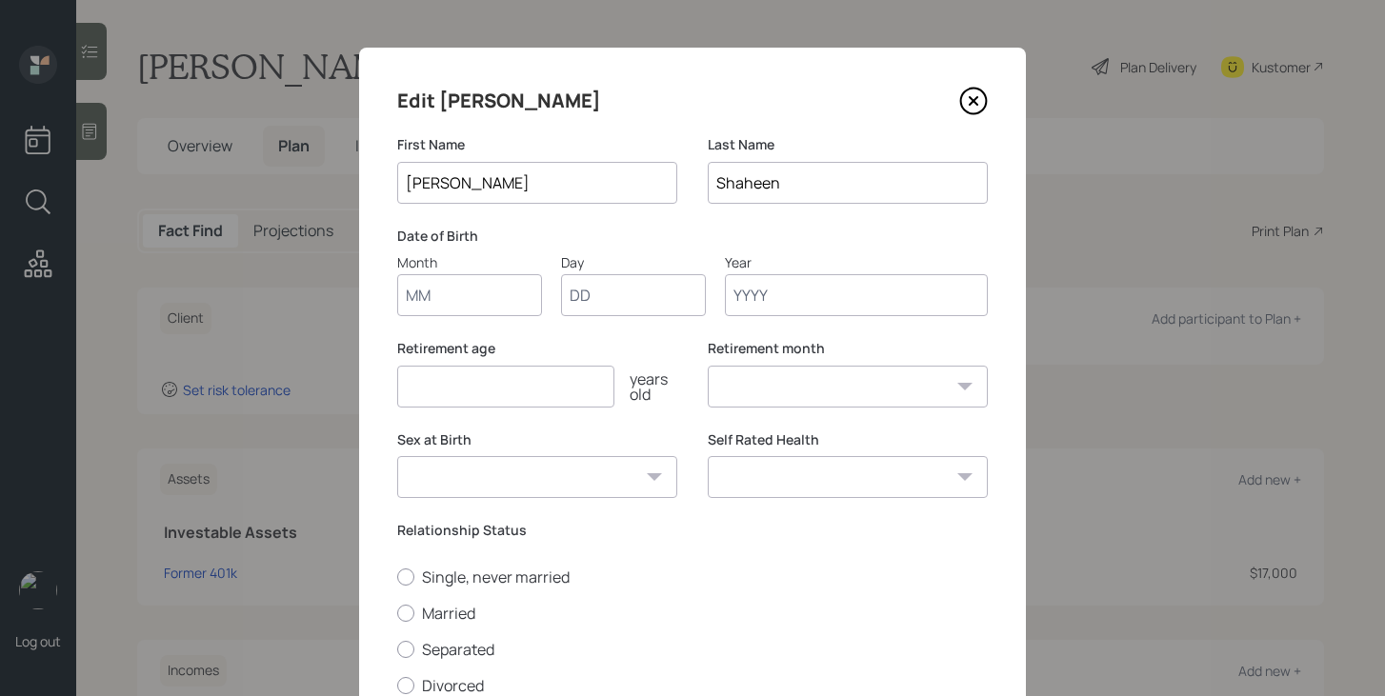
click at [967, 103] on icon at bounding box center [973, 101] width 29 height 29
